Goal: Information Seeking & Learning: Learn about a topic

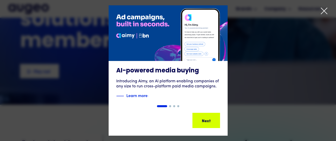
click at [328, 10] on icon at bounding box center [325, 11] width 8 height 8
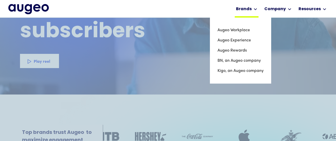
scroll to position [77, 0]
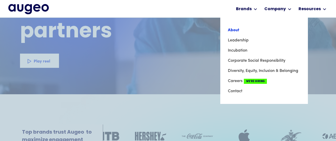
click at [234, 29] on link "About" at bounding box center [264, 30] width 72 height 10
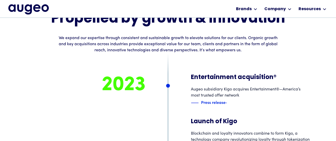
scroll to position [3769, 0]
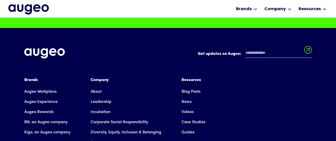
click at [99, 86] on link "About" at bounding box center [96, 91] width 11 height 10
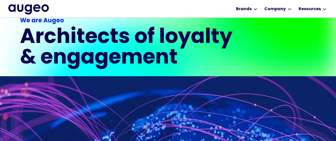
scroll to position [94, 0]
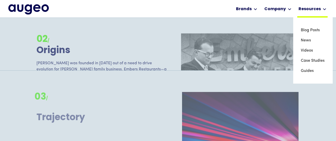
click at [320, 7] on div "Resources" at bounding box center [310, 9] width 22 height 6
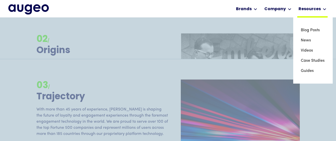
click at [325, 11] on div at bounding box center [325, 9] width 4 height 6
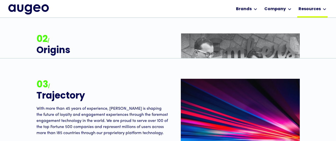
click at [325, 11] on div at bounding box center [325, 9] width 4 height 6
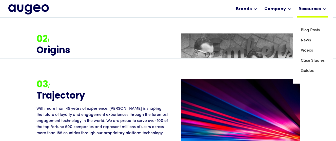
scroll to position [639, 0]
